Goal: Task Accomplishment & Management: Manage account settings

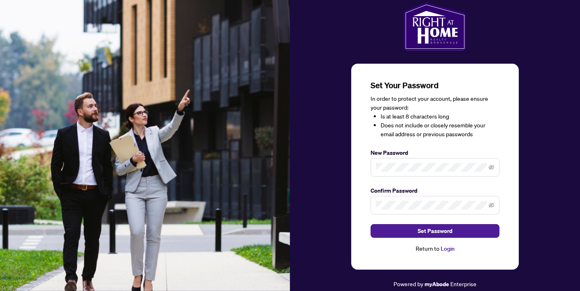
click at [495, 167] on span at bounding box center [435, 167] width 129 height 19
click at [491, 167] on icon "eye-invisible" at bounding box center [492, 167] width 6 height 5
click at [494, 207] on icon "eye-invisible" at bounding box center [492, 205] width 6 height 6
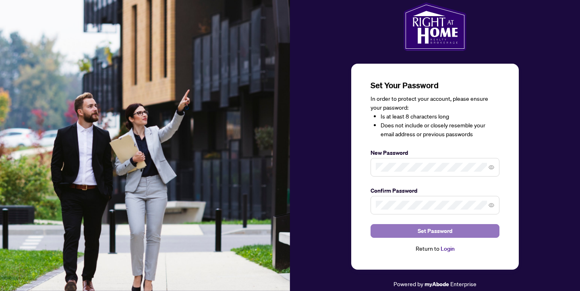
click at [454, 233] on button "Set Password" at bounding box center [435, 231] width 129 height 14
click at [463, 231] on button "Set Password" at bounding box center [435, 231] width 129 height 14
